Goal: Task Accomplishment & Management: Manage account settings

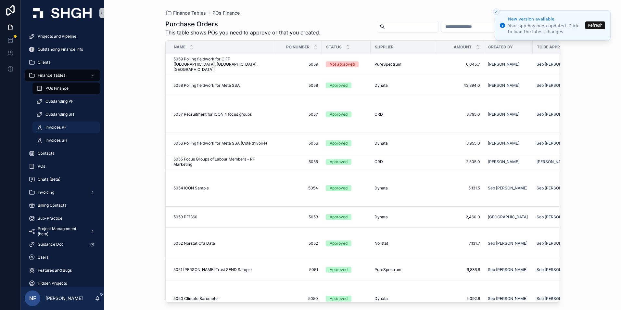
click at [55, 129] on span "Invoices PF" at bounding box center [55, 127] width 21 height 5
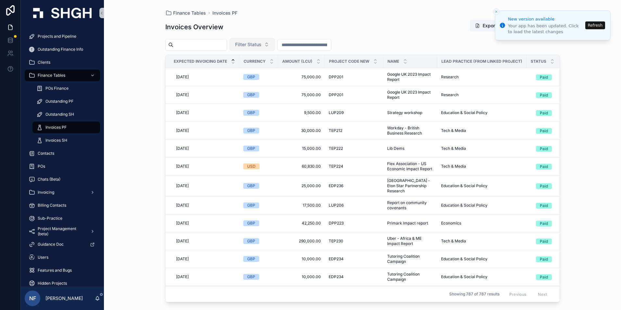
click at [261, 44] on span "Filter Status" at bounding box center [248, 44] width 26 height 6
click at [263, 71] on div "Waiting to Send" at bounding box center [269, 71] width 78 height 10
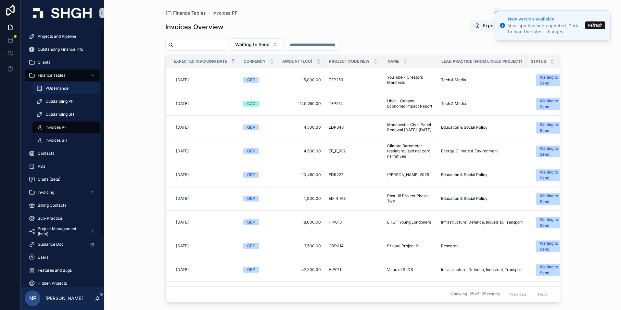
click at [55, 89] on span "POs Finance" at bounding box center [56, 88] width 23 height 5
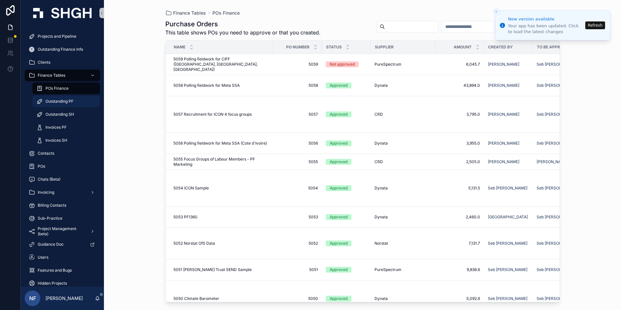
click at [53, 101] on span "Outstanding PF" at bounding box center [59, 101] width 28 height 5
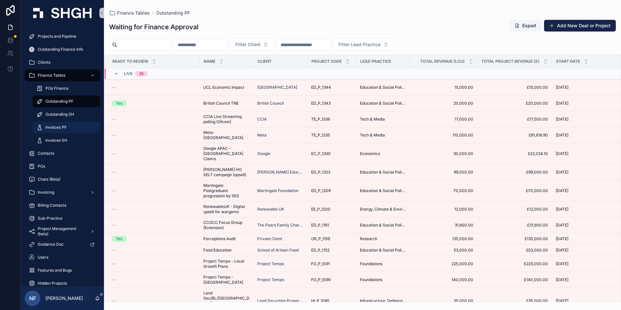
click at [58, 127] on span "Invoices PF" at bounding box center [55, 127] width 21 height 5
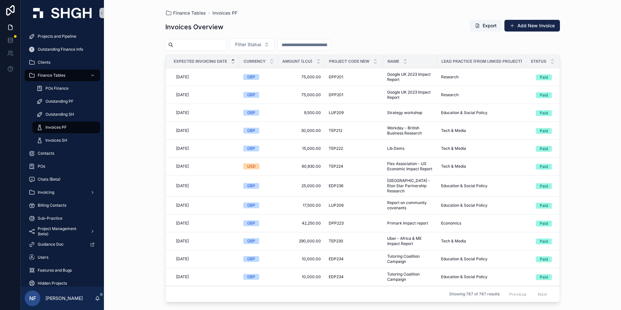
click at [221, 45] on input "scrollable content" at bounding box center [199, 44] width 53 height 9
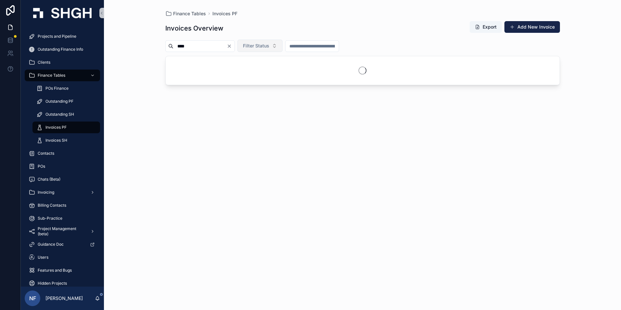
click at [265, 49] on button "Filter Status" at bounding box center [259, 46] width 45 height 12
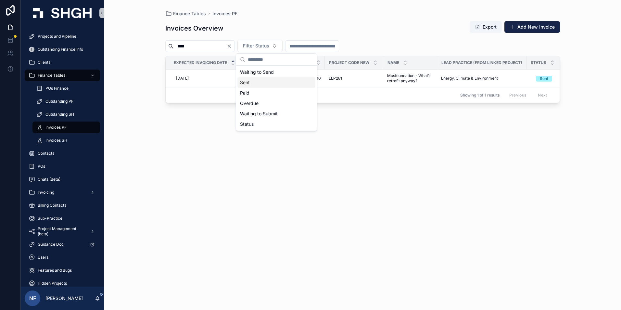
click at [259, 84] on div "Sent" at bounding box center [276, 82] width 78 height 10
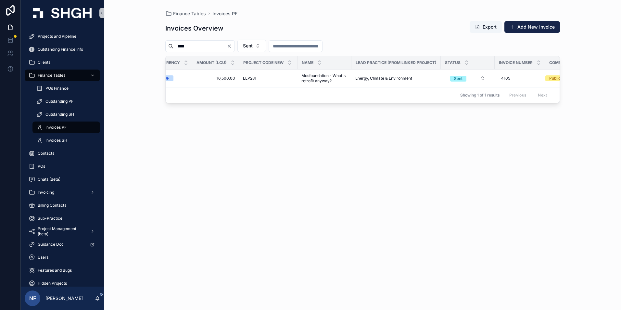
scroll to position [0, 102]
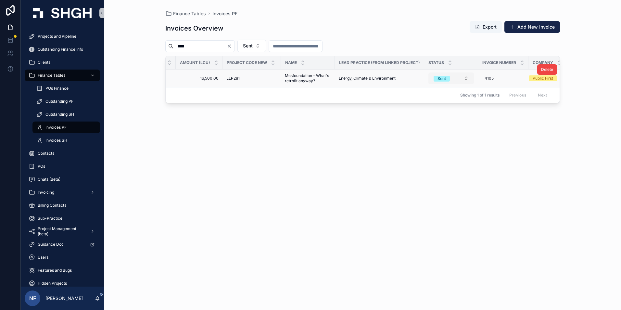
click at [442, 78] on div "Sent" at bounding box center [441, 79] width 8 height 6
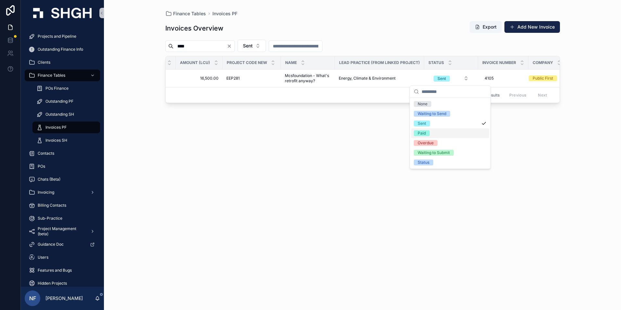
click at [424, 134] on div "Paid" at bounding box center [422, 133] width 8 height 6
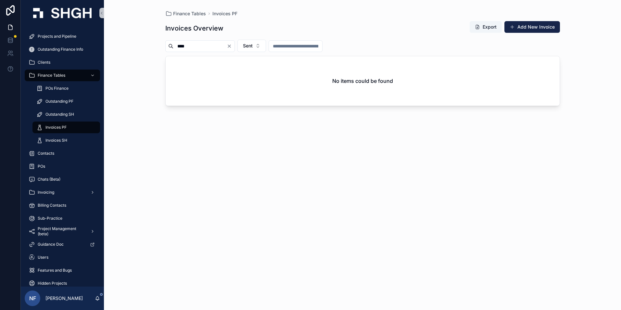
click at [215, 42] on input "****" at bounding box center [199, 46] width 53 height 9
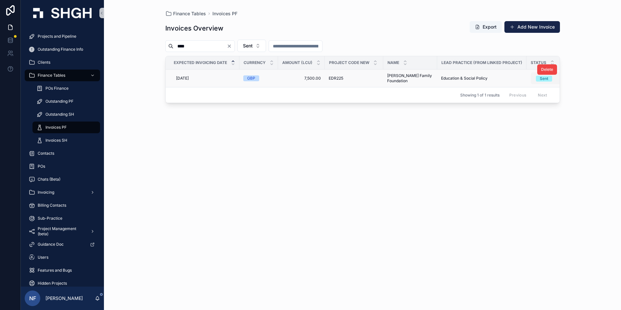
click at [540, 79] on div "Sent" at bounding box center [544, 79] width 8 height 6
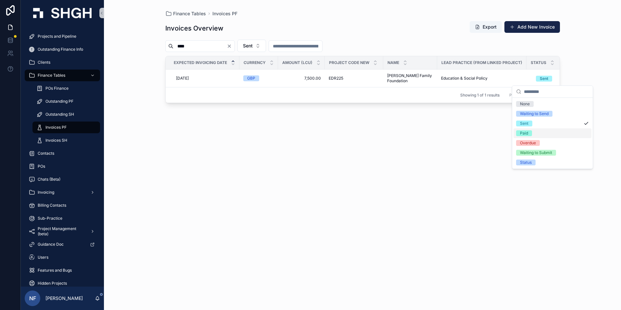
click at [523, 133] on div "Paid" at bounding box center [524, 133] width 8 height 6
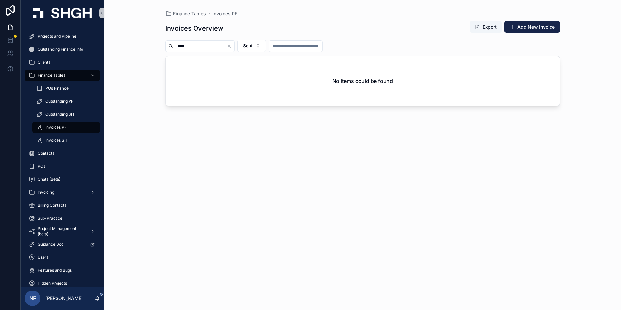
click at [199, 47] on input "****" at bounding box center [199, 46] width 53 height 9
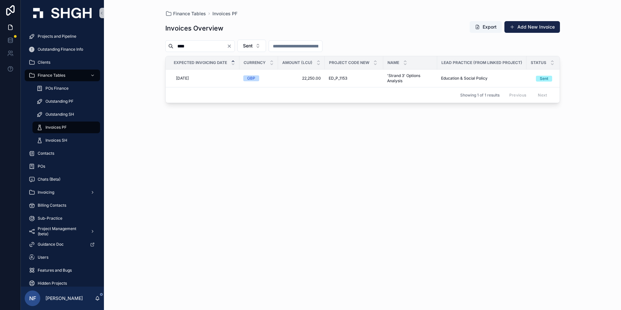
type input "****"
click at [540, 81] on div "Sent" at bounding box center [544, 79] width 8 height 6
click at [528, 132] on div "Paid" at bounding box center [524, 133] width 8 height 6
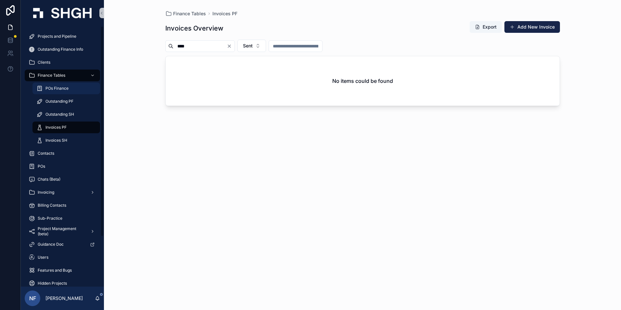
click at [49, 87] on span "POs Finance" at bounding box center [56, 88] width 23 height 5
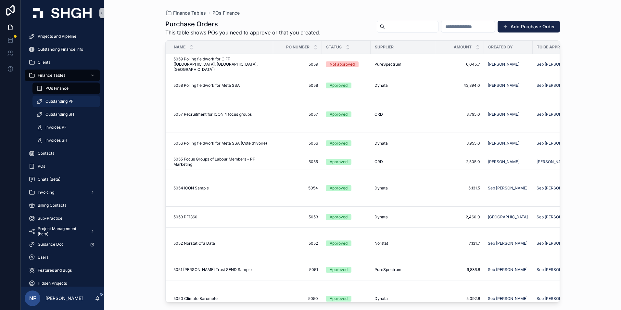
click at [56, 98] on div "Outstanding PF" at bounding box center [66, 101] width 60 height 10
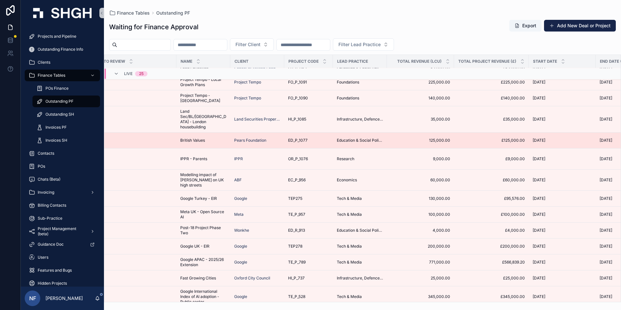
scroll to position [191, 0]
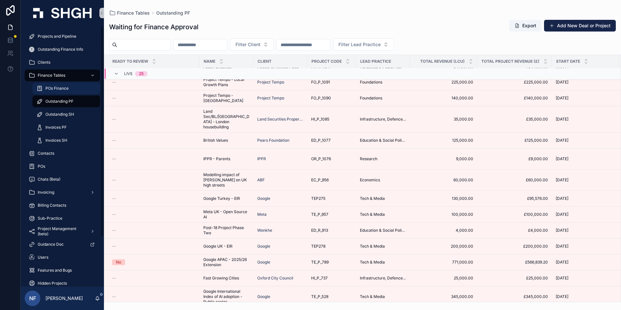
click at [58, 88] on span "POs Finance" at bounding box center [56, 88] width 23 height 5
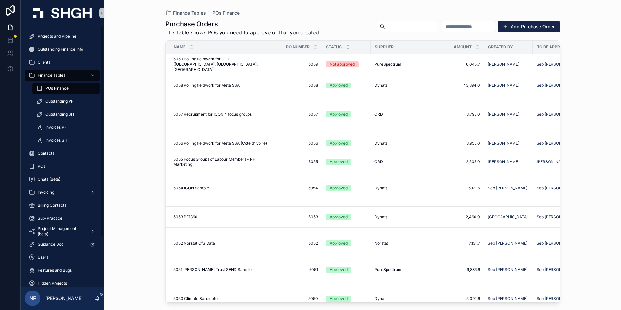
click at [55, 89] on span "POs Finance" at bounding box center [56, 88] width 23 height 5
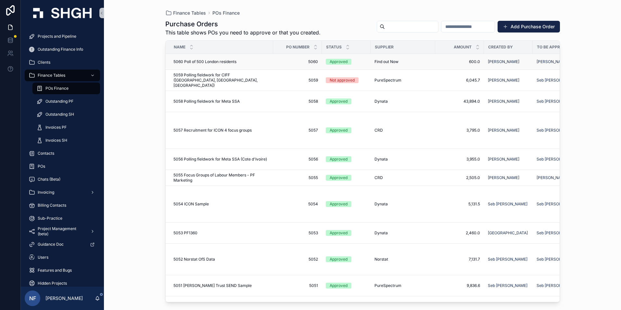
click at [299, 62] on span "5060" at bounding box center [297, 61] width 41 height 5
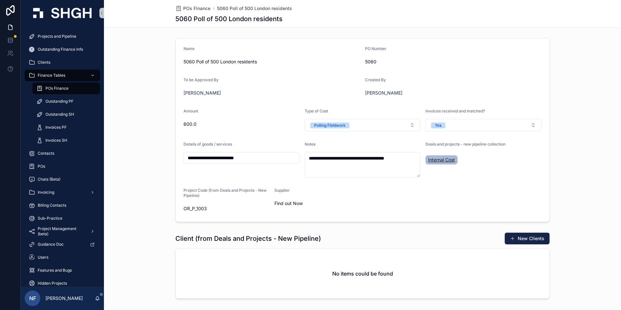
click at [444, 162] on span "Internal Cost" at bounding box center [441, 160] width 27 height 6
click at [200, 124] on span "600.0" at bounding box center [241, 124] width 116 height 6
click at [471, 122] on button "Yes" at bounding box center [483, 125] width 116 height 12
click at [434, 151] on div "None" at bounding box center [436, 151] width 10 height 6
click at [445, 123] on span "Select a Invoices received and matched?" at bounding box center [475, 125] width 89 height 6
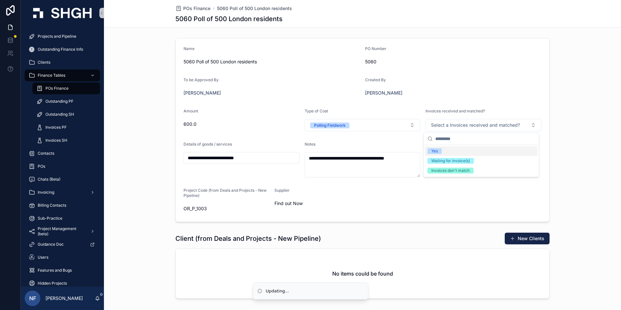
click at [436, 149] on div "Yes" at bounding box center [434, 151] width 6 height 6
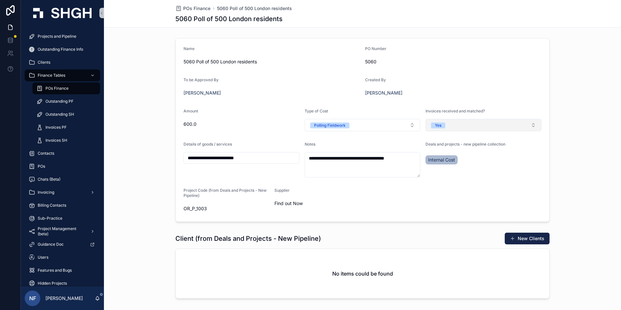
click at [457, 123] on button "Yes" at bounding box center [483, 125] width 116 height 12
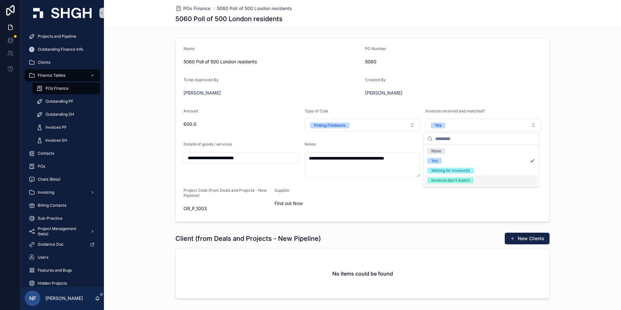
click at [458, 181] on div "Invoices don't match" at bounding box center [450, 180] width 38 height 6
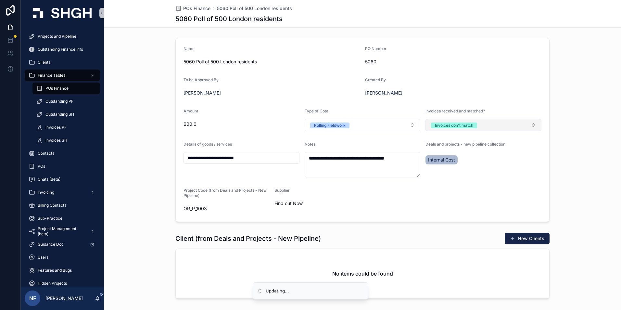
click at [442, 126] on div "Invoices don't match" at bounding box center [454, 125] width 38 height 6
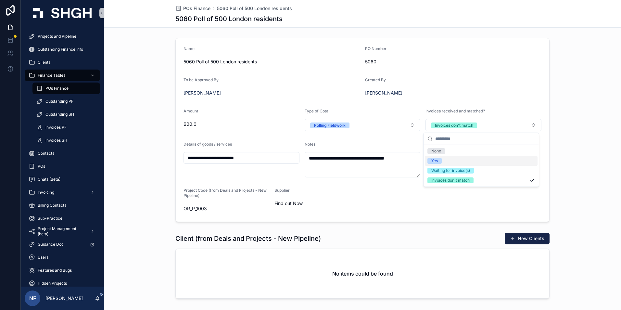
click at [438, 159] on div "Yes" at bounding box center [434, 161] width 6 height 6
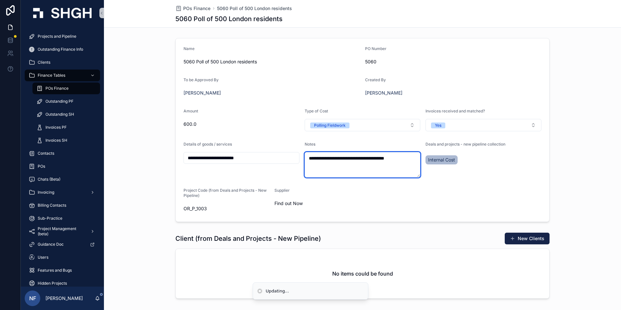
click at [316, 165] on textarea "**********" at bounding box center [363, 164] width 116 height 25
click at [413, 159] on textarea "**********" at bounding box center [363, 164] width 116 height 25
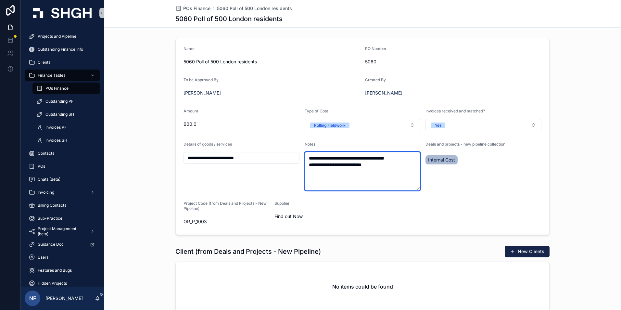
click at [349, 163] on textarea "**********" at bounding box center [363, 171] width 116 height 38
click at [348, 163] on textarea "**********" at bounding box center [363, 171] width 116 height 38
click at [383, 173] on textarea "**********" at bounding box center [363, 171] width 116 height 38
type textarea "**********"
click at [249, 91] on div "[PERSON_NAME]" at bounding box center [271, 93] width 176 height 6
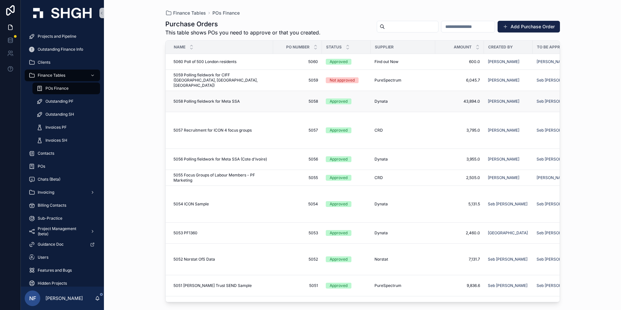
click at [344, 103] on div "Approved" at bounding box center [339, 101] width 18 height 6
click at [55, 90] on span "POs Finance" at bounding box center [56, 88] width 23 height 5
click at [228, 283] on span "5051 [PERSON_NAME] Trust SEND Sample" at bounding box center [212, 285] width 78 height 5
click at [260, 257] on div "5052 Norstat OfS Data 5052 Norstat OfS Data" at bounding box center [221, 259] width 96 height 5
click at [351, 283] on div "Approved" at bounding box center [346, 286] width 41 height 6
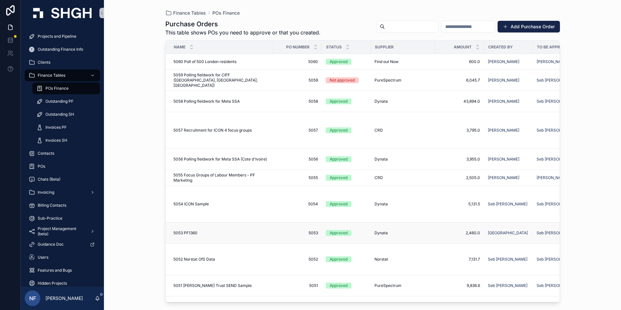
click at [353, 232] on div "Approved" at bounding box center [346, 233] width 41 height 6
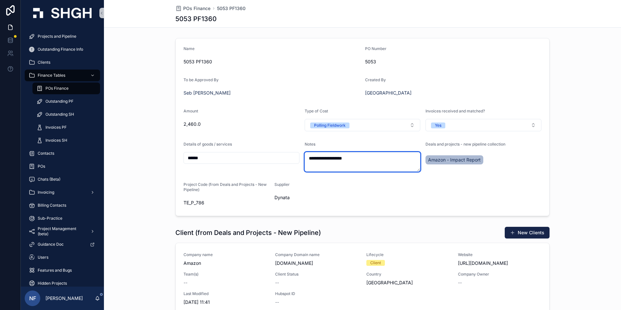
click at [317, 163] on textarea "**********" at bounding box center [363, 161] width 116 height 19
click at [366, 163] on textarea "**********" at bounding box center [363, 161] width 116 height 19
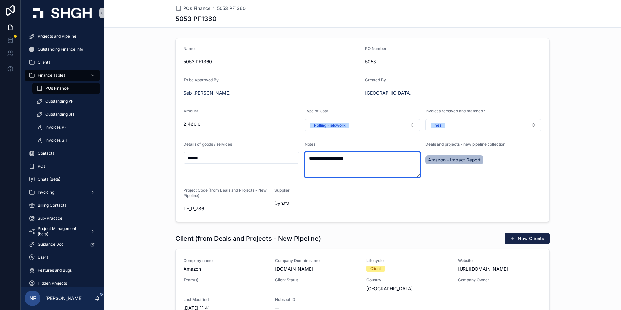
paste textarea "**********"
click at [373, 168] on textarea "**********" at bounding box center [363, 164] width 116 height 25
type textarea "**********"
click at [443, 158] on span "Amazon - Impact Report" at bounding box center [454, 160] width 53 height 6
type textarea "**********"
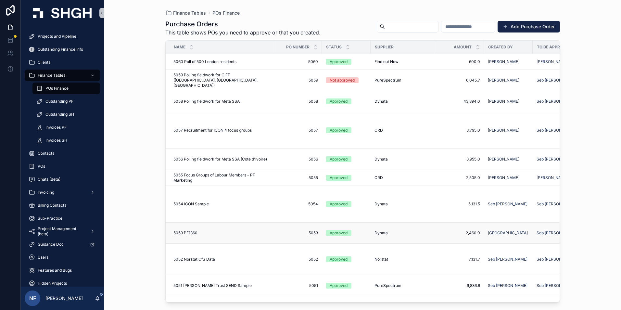
click at [342, 230] on td "Approved" at bounding box center [346, 232] width 49 height 21
click at [342, 231] on div "Approved" at bounding box center [339, 233] width 18 height 6
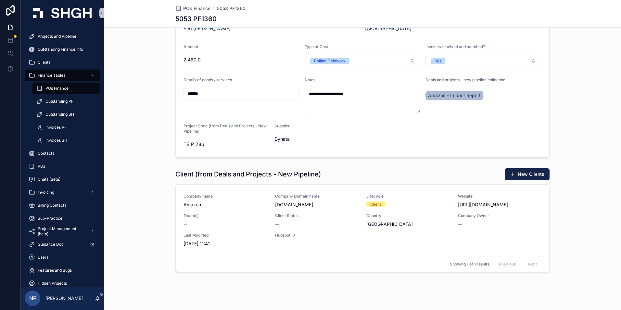
scroll to position [65, 0]
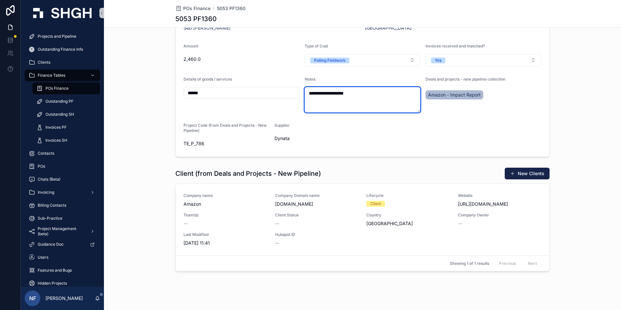
click at [319, 106] on textarea "**********" at bounding box center [363, 99] width 116 height 25
paste textarea "**********"
click at [366, 97] on textarea "**********" at bounding box center [363, 99] width 116 height 25
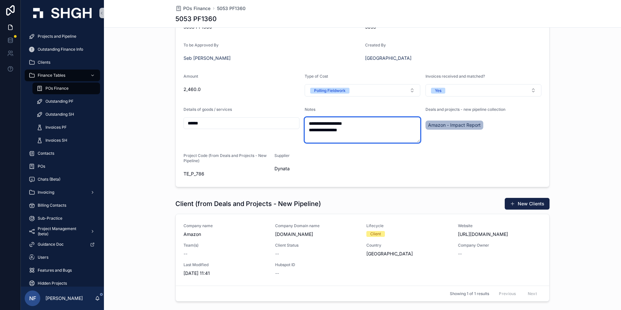
scroll to position [0, 0]
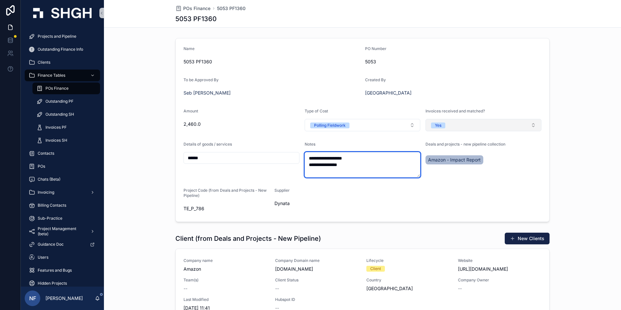
type textarea "**********"
click at [494, 124] on button "Yes" at bounding box center [483, 125] width 116 height 12
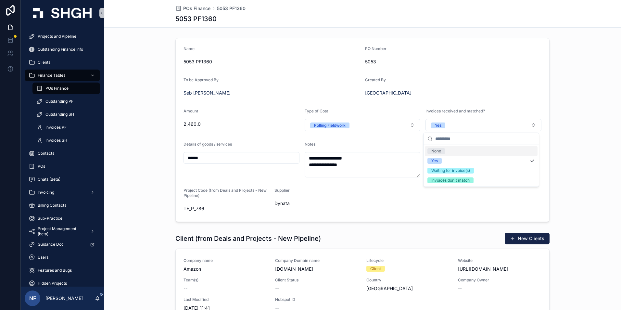
click at [442, 150] on span "None" at bounding box center [436, 151] width 18 height 6
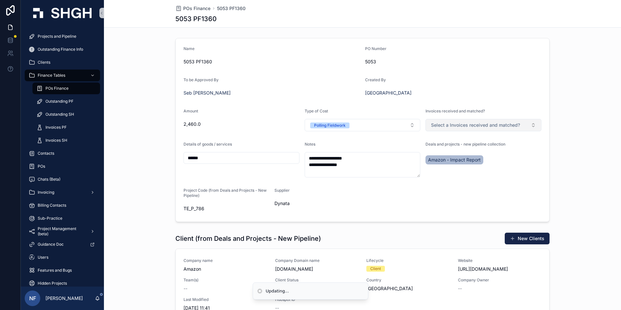
click at [455, 123] on span "Select a Invoices received and matched?" at bounding box center [475, 125] width 89 height 6
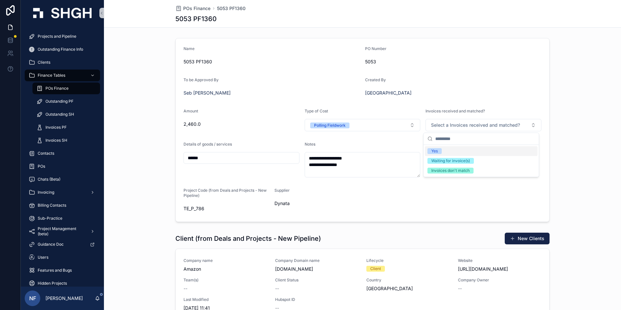
click at [440, 152] on span "Yes" at bounding box center [434, 151] width 14 height 6
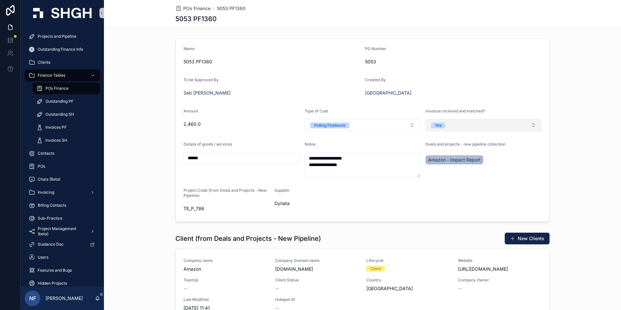
click at [464, 128] on button "Yes" at bounding box center [483, 125] width 116 height 12
click at [462, 120] on button "Yes" at bounding box center [483, 125] width 116 height 12
click at [460, 123] on button "Yes" at bounding box center [483, 125] width 116 height 12
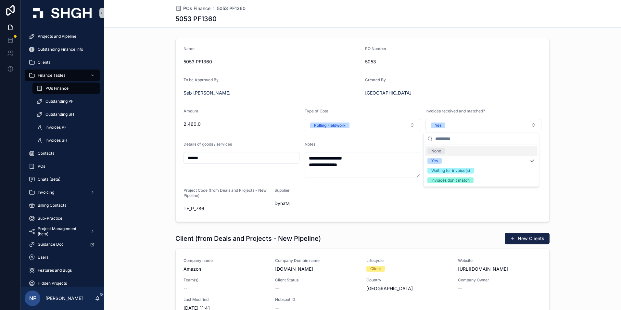
click at [450, 150] on div "None" at bounding box center [481, 151] width 113 height 10
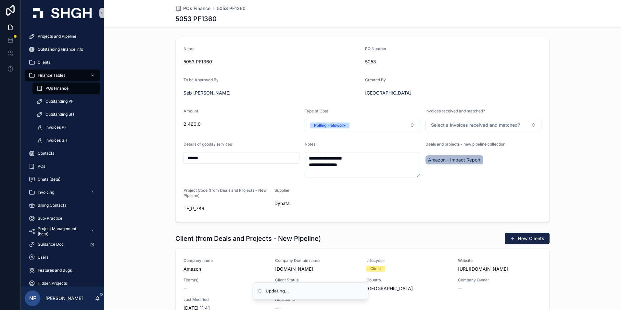
click at [497, 145] on span "Deals and projects - new pipeline collection" at bounding box center [465, 144] width 80 height 5
click at [488, 129] on button "Select a Invoices received and matched?" at bounding box center [483, 125] width 116 height 12
click at [435, 153] on div "Yes" at bounding box center [434, 151] width 6 height 6
click at [338, 210] on div "Supplier Dynata" at bounding box center [317, 201] width 86 height 26
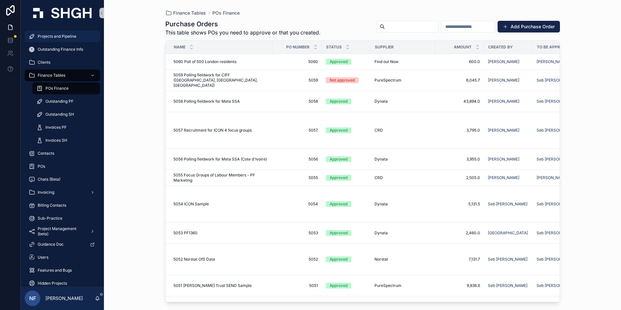
click at [57, 36] on span "Projects and Pipeline" at bounding box center [57, 36] width 39 height 5
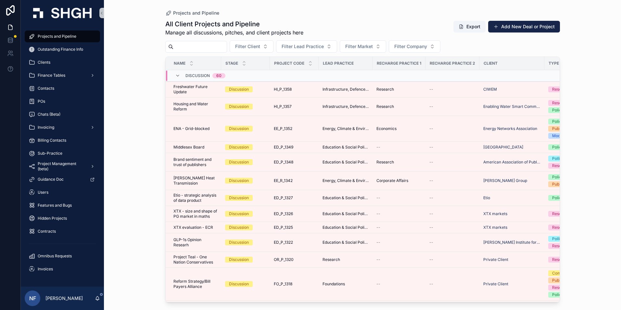
click at [195, 46] on input "scrollable content" at bounding box center [199, 46] width 53 height 9
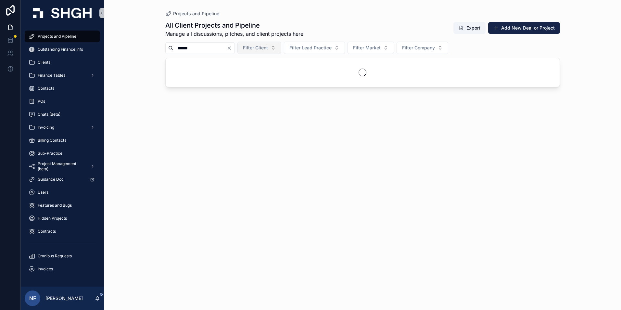
type input "******"
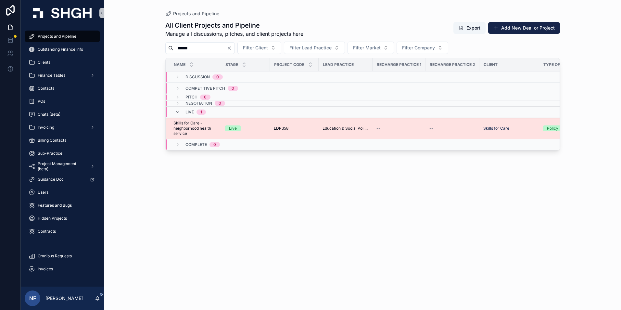
click at [194, 131] on span "Skills for Care - neighborhood health service" at bounding box center [195, 128] width 44 height 16
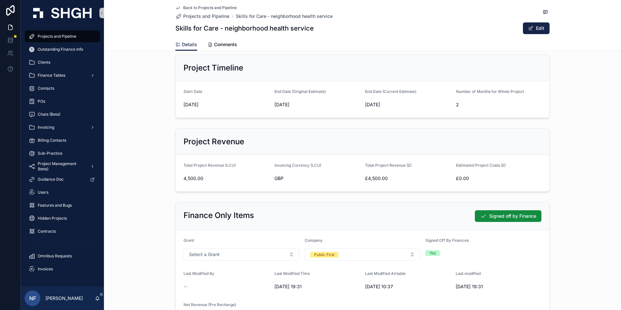
scroll to position [162, 0]
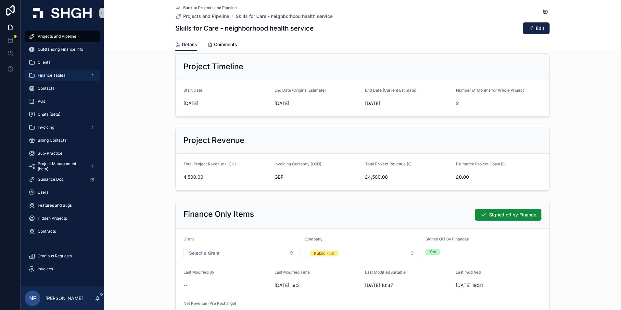
click at [51, 72] on div "Finance Tables" at bounding box center [63, 75] width 68 height 10
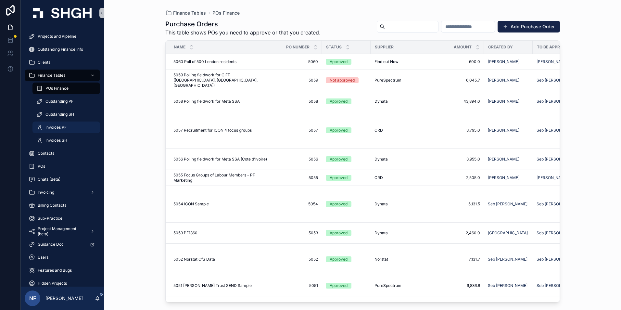
click at [52, 127] on span "Invoices PF" at bounding box center [55, 127] width 21 height 5
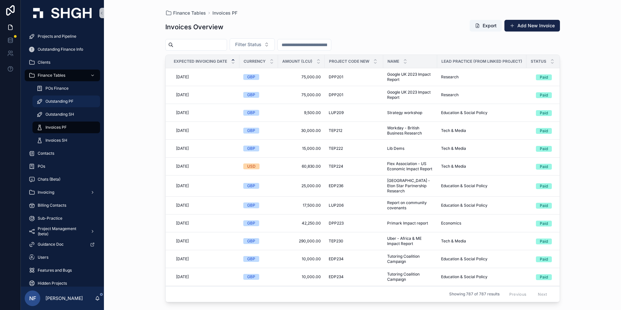
click at [57, 102] on span "Outstanding PF" at bounding box center [59, 101] width 28 height 5
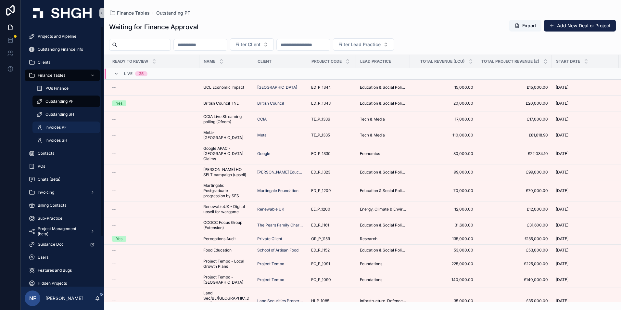
click at [51, 129] on span "Invoices PF" at bounding box center [55, 127] width 21 height 5
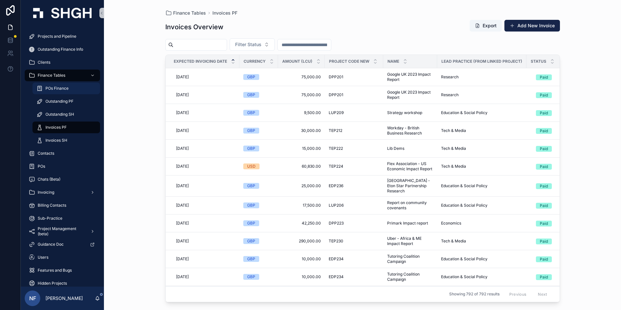
click at [57, 89] on span "POs Finance" at bounding box center [56, 88] width 23 height 5
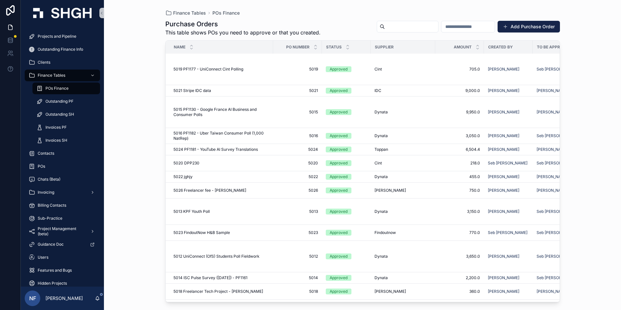
scroll to position [828, 0]
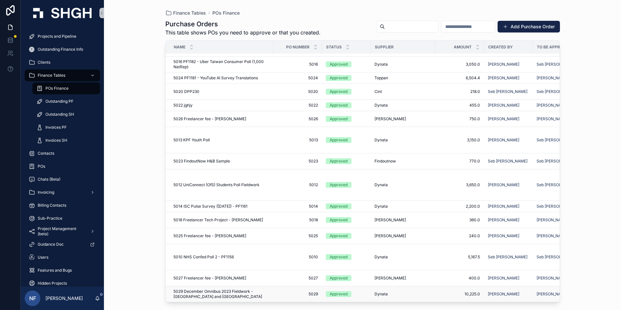
click at [394, 291] on div "Dynata" at bounding box center [402, 293] width 57 height 5
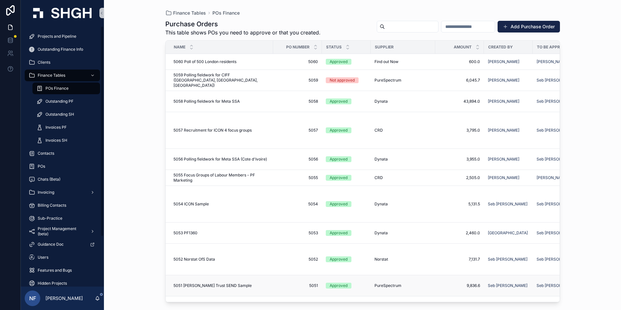
click at [368, 280] on td "Approved" at bounding box center [346, 285] width 49 height 21
click at [377, 283] on span "PureSpectrum" at bounding box center [387, 285] width 27 height 5
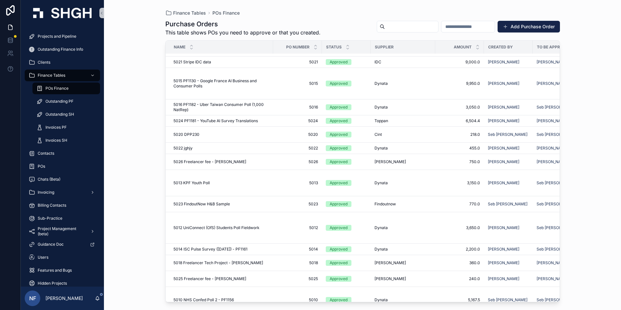
scroll to position [828, 0]
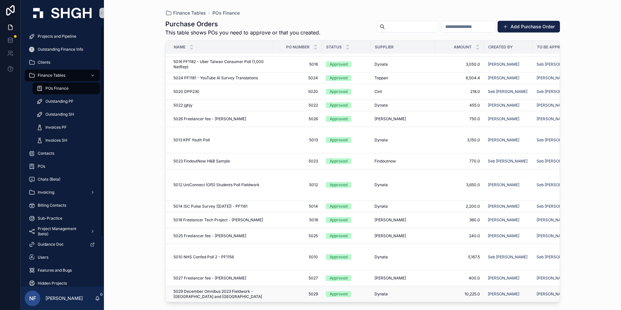
click at [254, 291] on span "5029 December Omnibus 2023 Fieldwork - UK and US" at bounding box center [221, 294] width 96 height 10
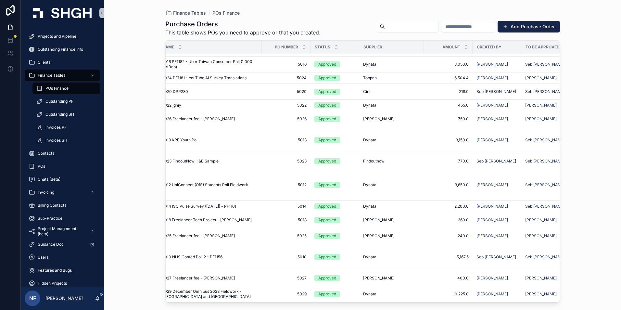
scroll to position [828, 0]
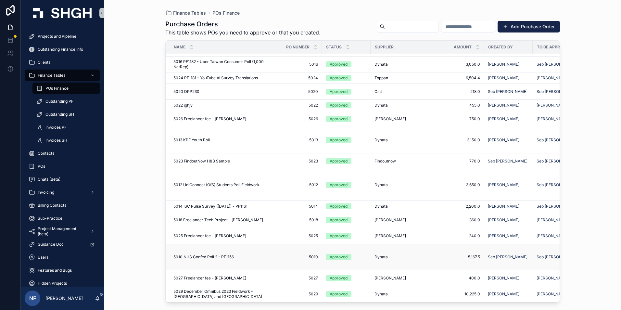
click at [332, 254] on div "Approved" at bounding box center [339, 257] width 18 height 6
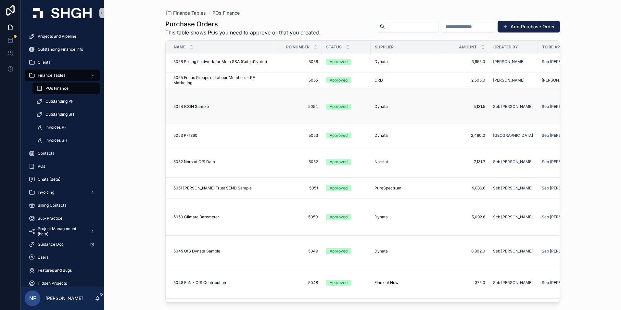
scroll to position [195, 0]
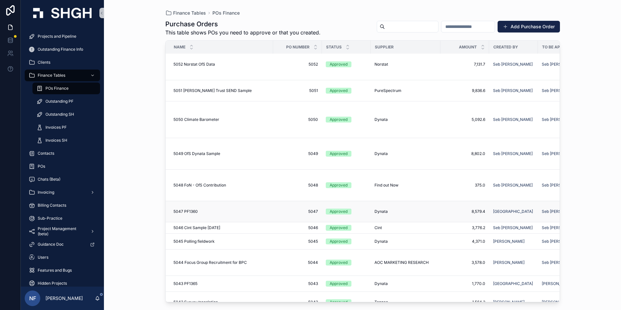
click at [316, 209] on span "5047" at bounding box center [297, 211] width 41 height 5
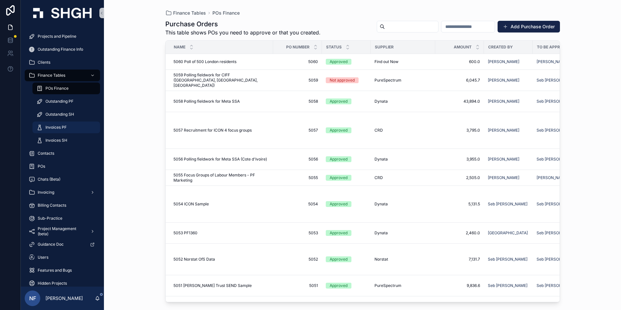
click at [51, 126] on span "Invoices PF" at bounding box center [55, 127] width 21 height 5
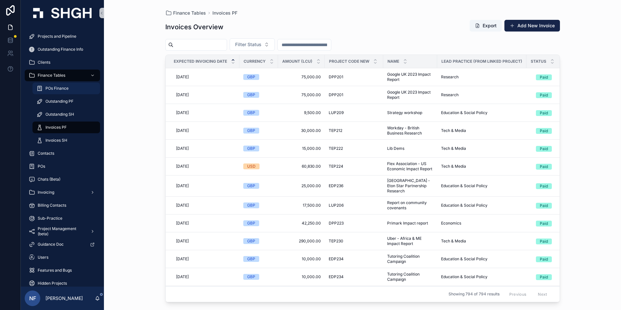
click at [57, 89] on span "POs Finance" at bounding box center [56, 88] width 23 height 5
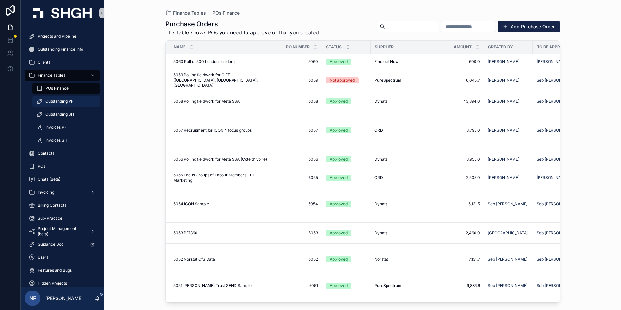
click at [57, 101] on span "Outstanding PF" at bounding box center [59, 101] width 28 height 5
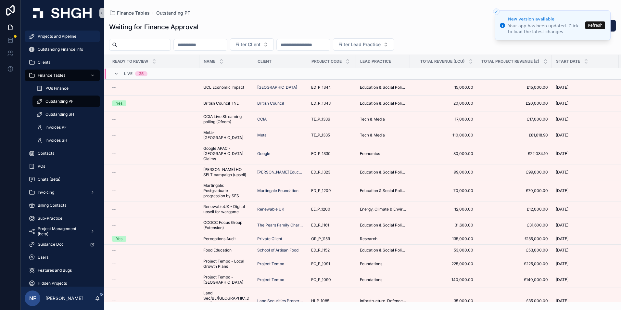
click at [67, 37] on span "Projects and Pipeline" at bounding box center [57, 36] width 39 height 5
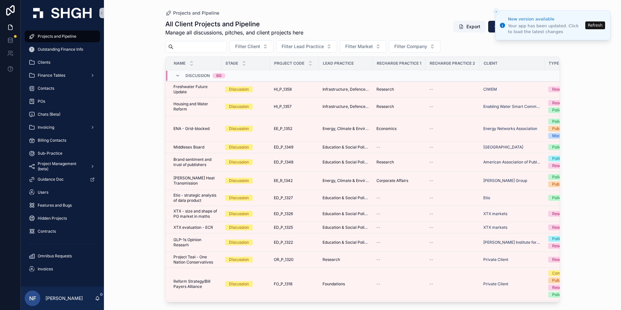
click at [188, 47] on input "scrollable content" at bounding box center [199, 46] width 53 height 9
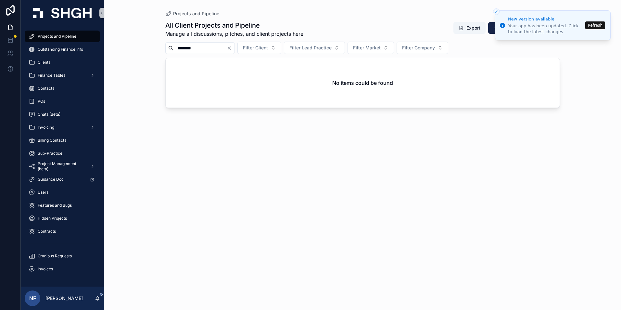
click at [213, 48] on input "********" at bounding box center [199, 48] width 53 height 9
click at [62, 38] on span "Projects and Pipeline" at bounding box center [57, 36] width 39 height 5
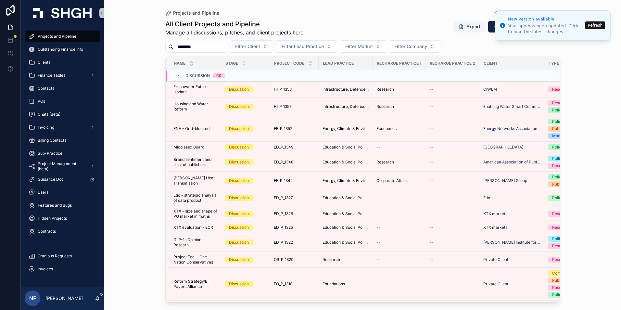
click at [209, 49] on input "********" at bounding box center [199, 46] width 53 height 9
type input "*"
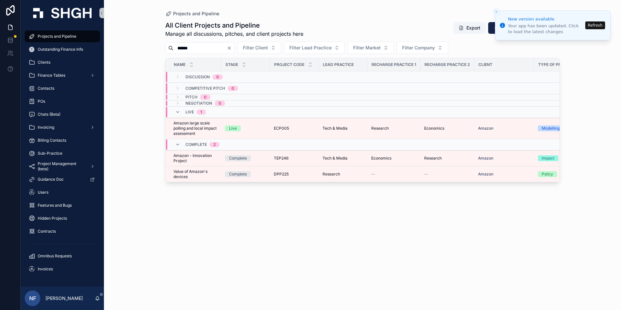
type input "******"
click at [62, 70] on link "Finance Tables" at bounding box center [62, 75] width 75 height 12
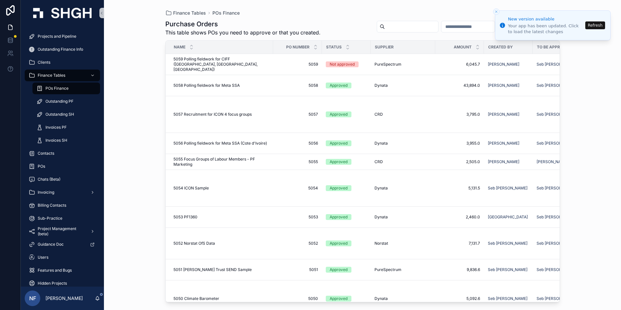
click at [59, 85] on div "POs Finance" at bounding box center [66, 88] width 60 height 10
click at [59, 88] on span "POs Finance" at bounding box center [56, 88] width 23 height 5
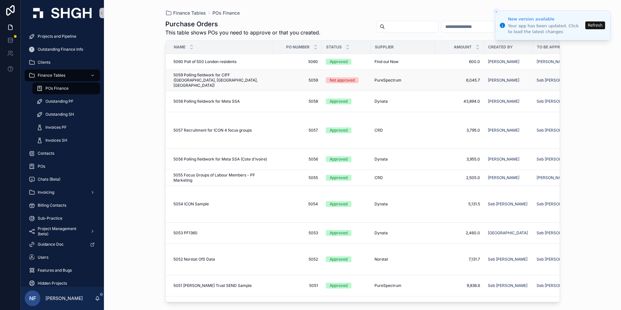
click at [276, 86] on td "5059 5059" at bounding box center [297, 80] width 49 height 21
click at [315, 79] on span "5059" at bounding box center [297, 80] width 41 height 5
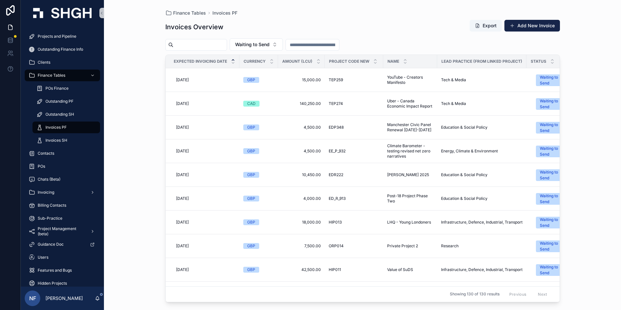
click at [59, 125] on span "Invoices PF" at bounding box center [55, 127] width 21 height 5
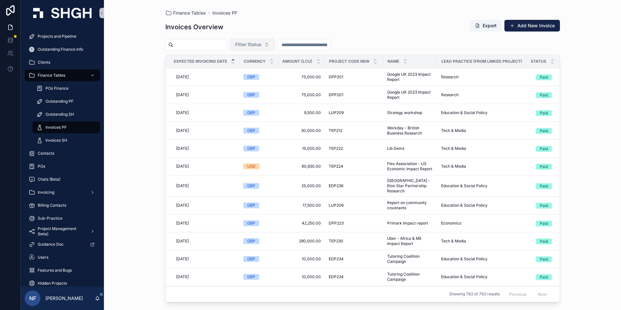
click at [261, 46] on span "Filter Status" at bounding box center [248, 44] width 26 height 6
click at [256, 70] on div "Waiting to Send" at bounding box center [269, 71] width 78 height 10
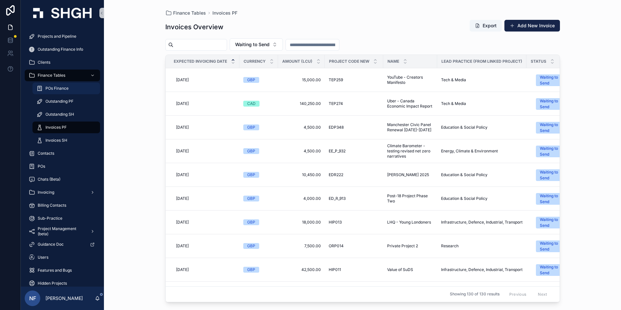
click at [61, 89] on span "POs Finance" at bounding box center [56, 88] width 23 height 5
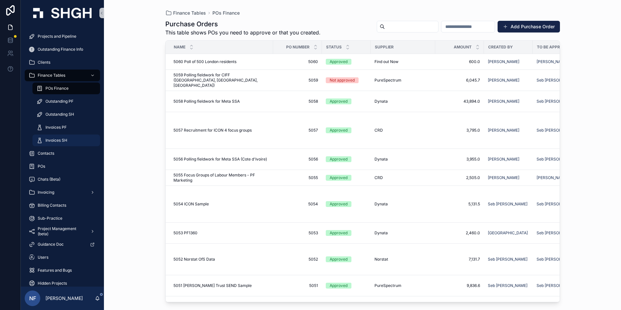
click at [56, 137] on div "Invoices SH" at bounding box center [66, 140] width 60 height 10
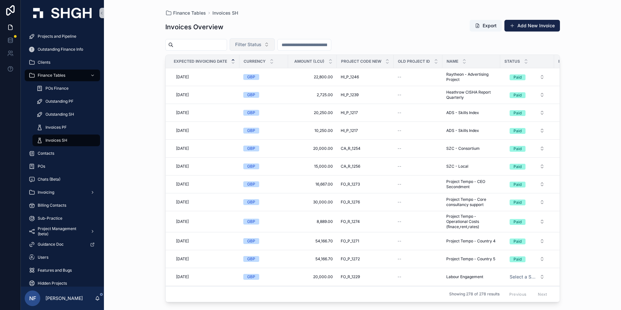
click at [261, 44] on span "Filter Status" at bounding box center [248, 44] width 26 height 6
click at [258, 69] on div "Waiting to Send" at bounding box center [269, 71] width 78 height 10
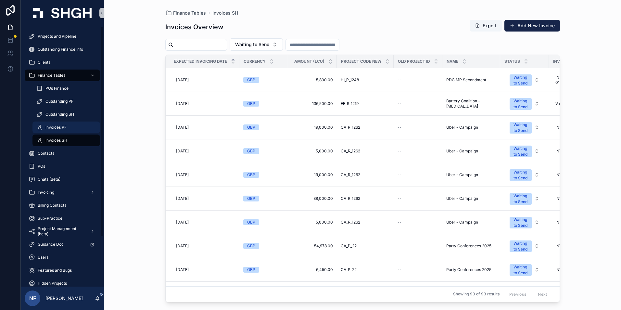
click at [60, 127] on span "Invoices PF" at bounding box center [55, 127] width 21 height 5
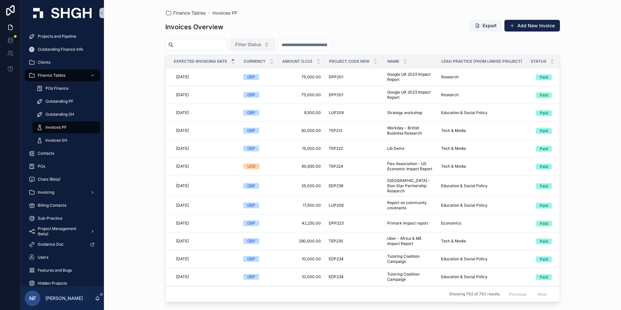
click at [261, 45] on span "Filter Status" at bounding box center [248, 44] width 26 height 6
click at [255, 70] on div "Waiting to Send" at bounding box center [269, 71] width 78 height 10
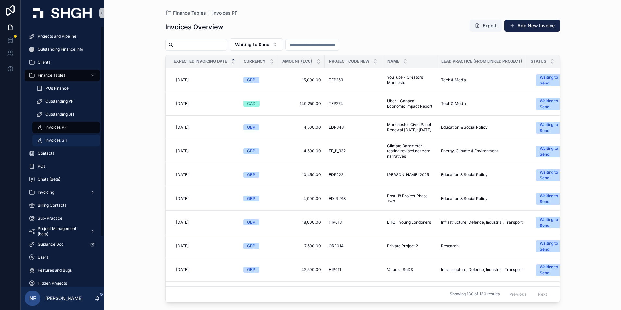
click at [53, 140] on span "Invoices SH" at bounding box center [56, 140] width 22 height 5
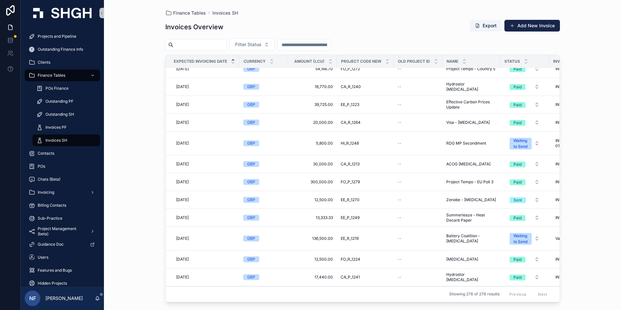
scroll to position [1202, 0]
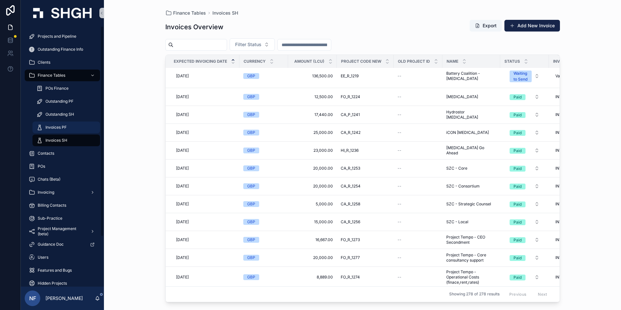
click at [55, 125] on span "Invoices PF" at bounding box center [55, 127] width 21 height 5
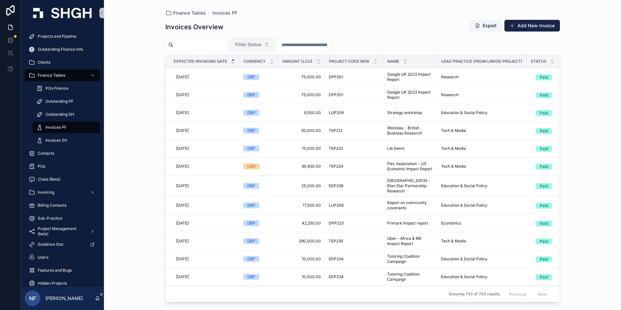
click at [261, 47] on span "Filter Status" at bounding box center [248, 44] width 26 height 6
click at [259, 67] on div "Waiting to Send" at bounding box center [269, 71] width 78 height 10
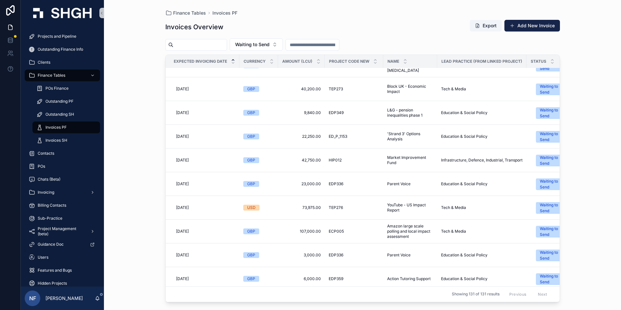
scroll to position [974, 0]
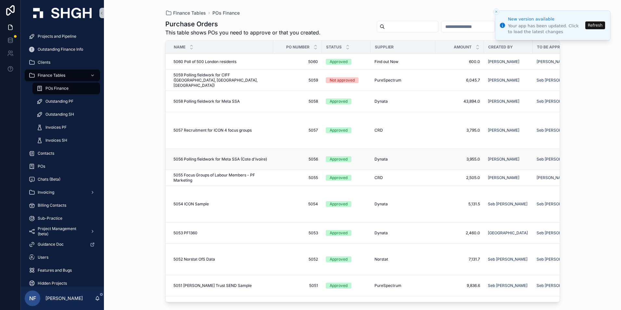
click at [338, 160] on div "Approved" at bounding box center [339, 159] width 18 height 6
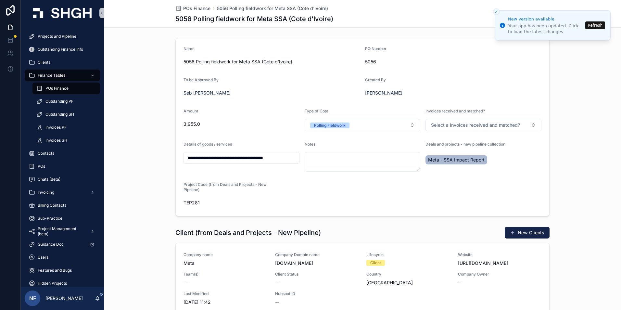
click at [438, 160] on span "Meta - SSA Impact Report" at bounding box center [456, 160] width 57 height 6
click at [307, 157] on textarea "scrollable content" at bounding box center [363, 161] width 116 height 19
paste textarea "**********"
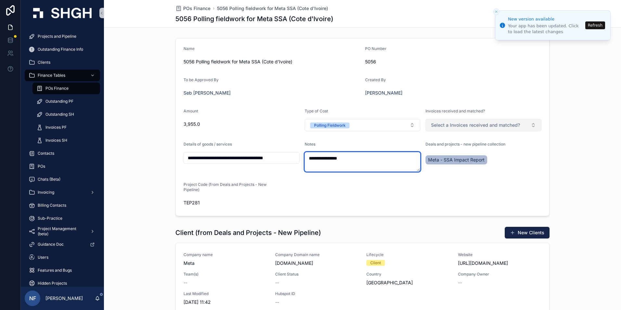
type textarea "**********"
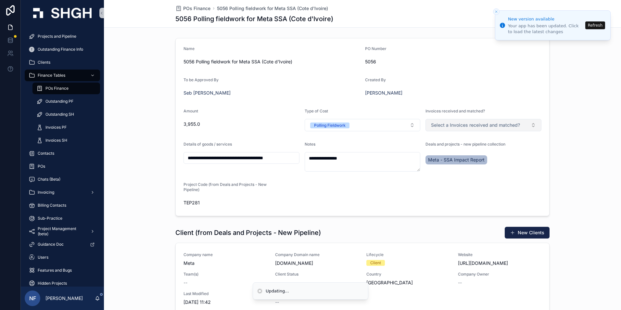
click at [458, 124] on span "Select a Invoices received and matched?" at bounding box center [475, 125] width 89 height 6
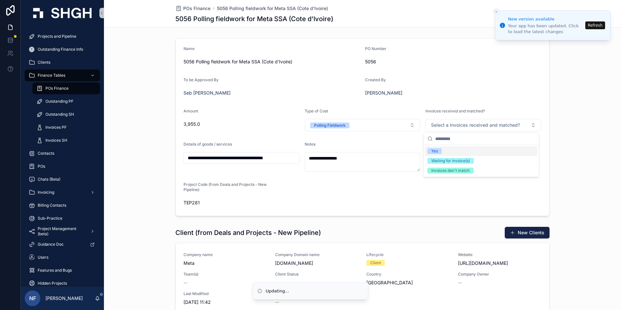
click at [435, 152] on div "Yes" at bounding box center [434, 151] width 6 height 6
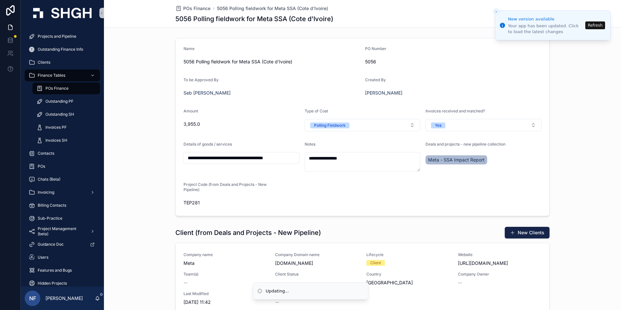
click at [364, 186] on form "**********" at bounding box center [362, 126] width 373 height 177
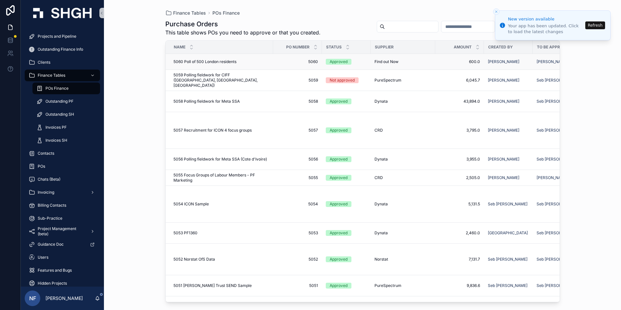
click at [335, 59] on div "Approved" at bounding box center [339, 62] width 18 height 6
